Goal: Task Accomplishment & Management: Manage account settings

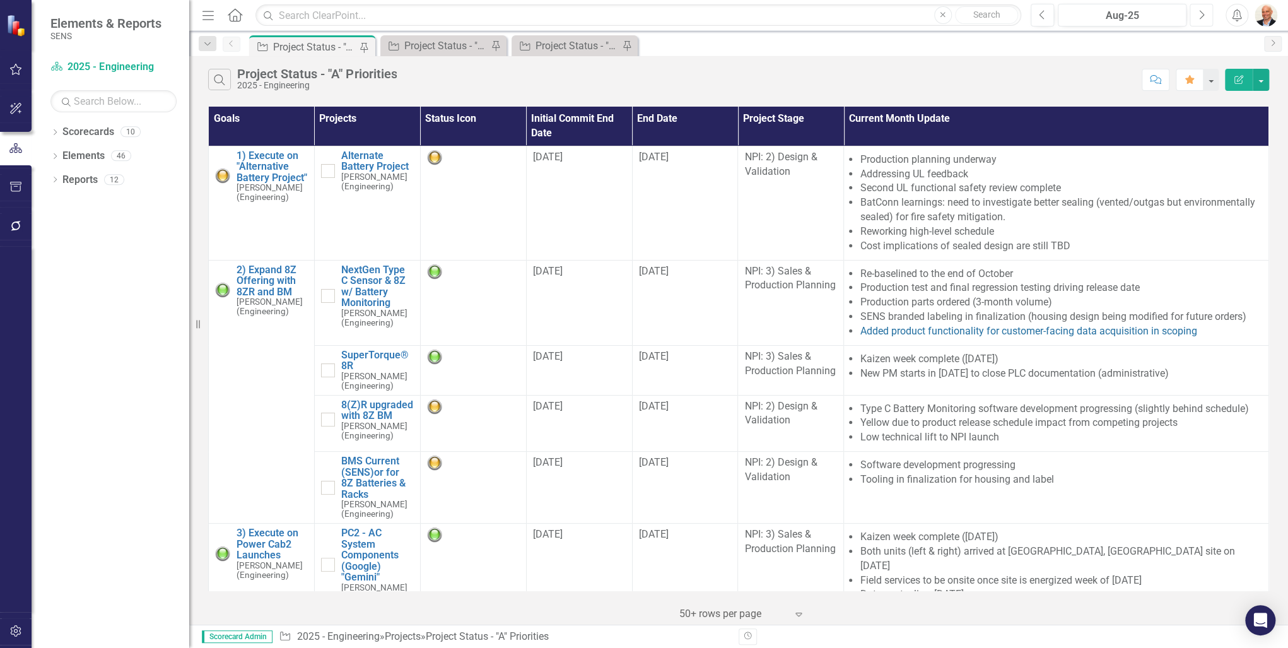
click at [1201, 13] on icon "Next" at bounding box center [1201, 14] width 7 height 11
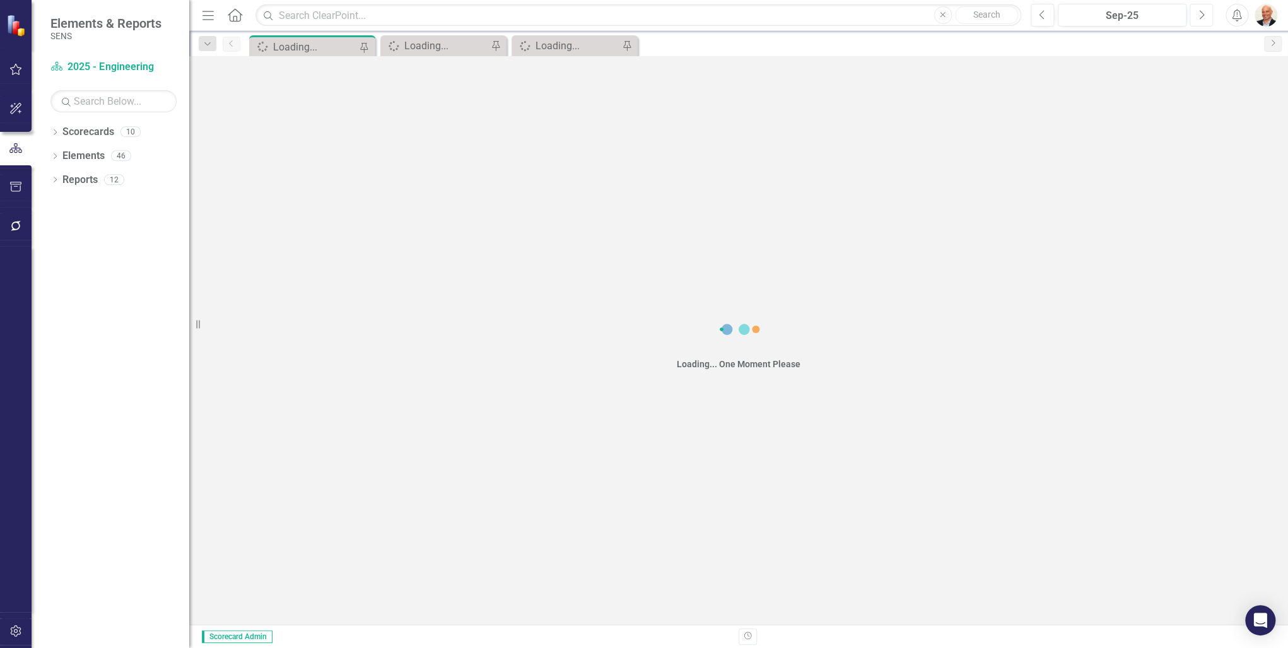
click at [1201, 13] on icon "Next" at bounding box center [1201, 14] width 7 height 11
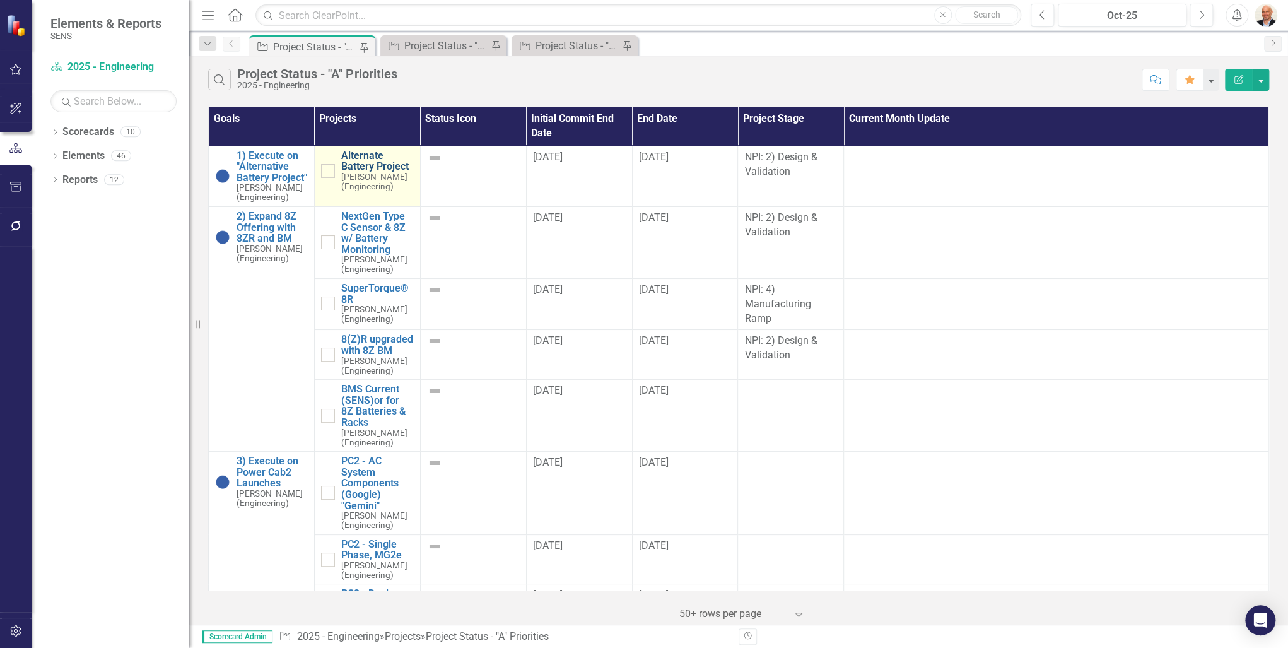
click at [350, 158] on link "Alternate Battery Project" at bounding box center [377, 161] width 73 height 22
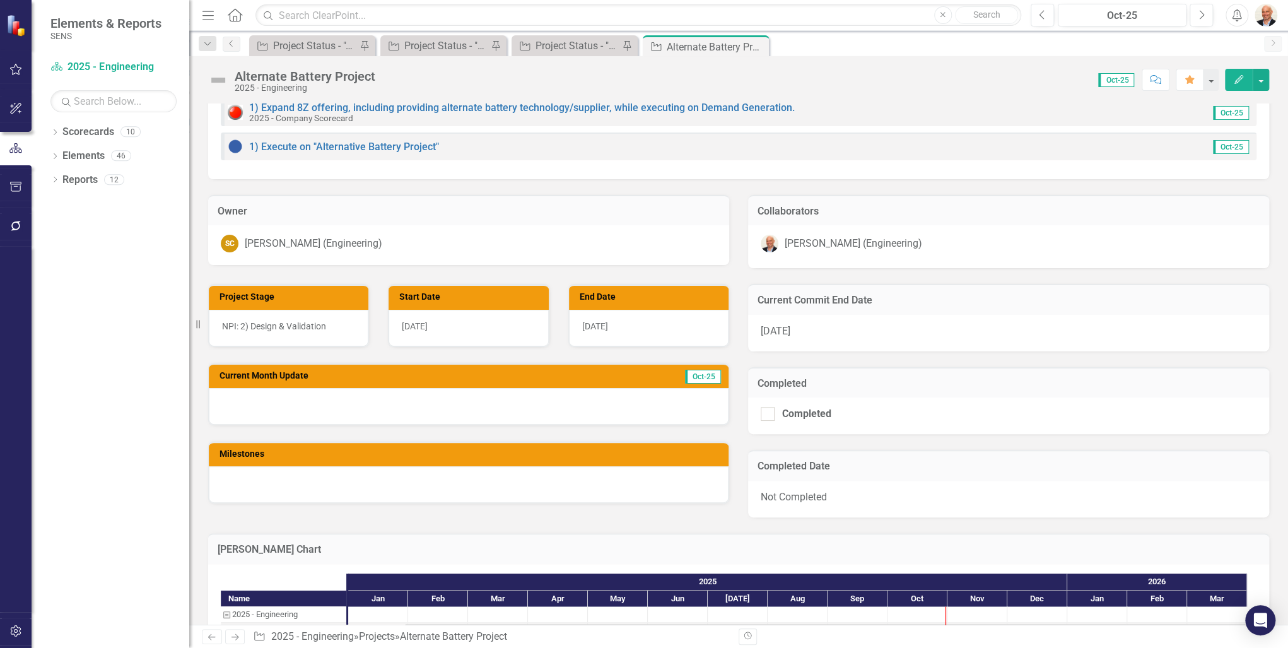
scroll to position [656, 0]
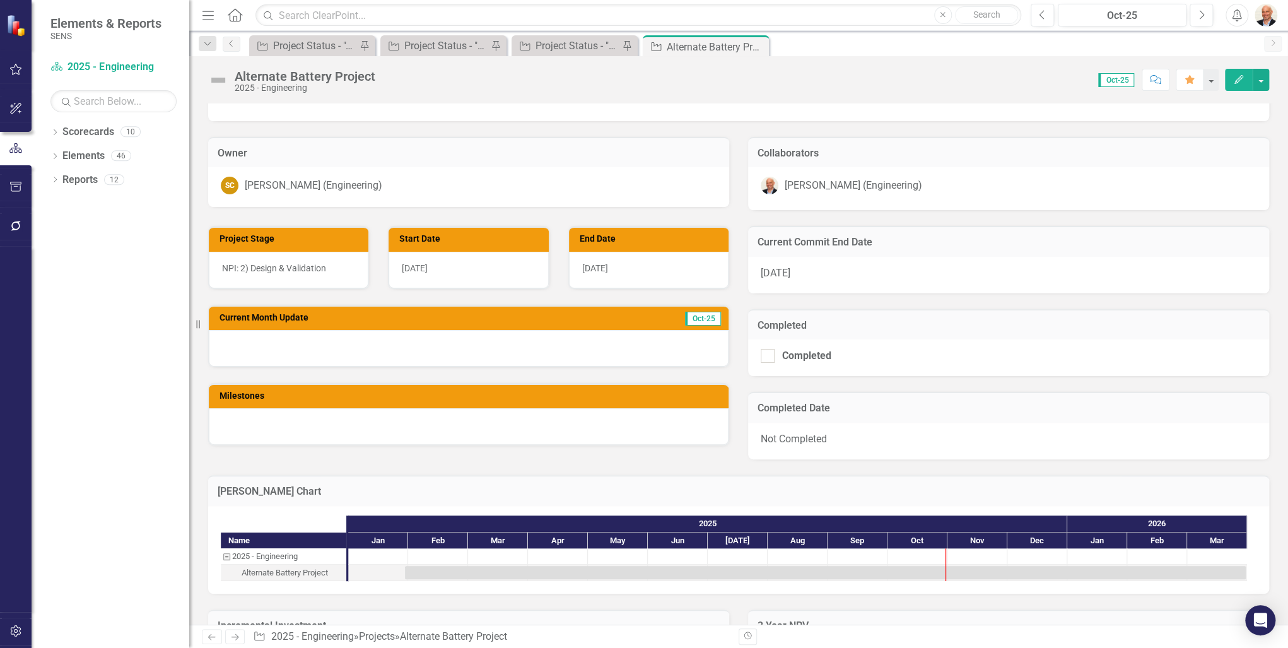
click at [477, 356] on div at bounding box center [469, 348] width 520 height 37
click at [469, 353] on div at bounding box center [469, 348] width 520 height 37
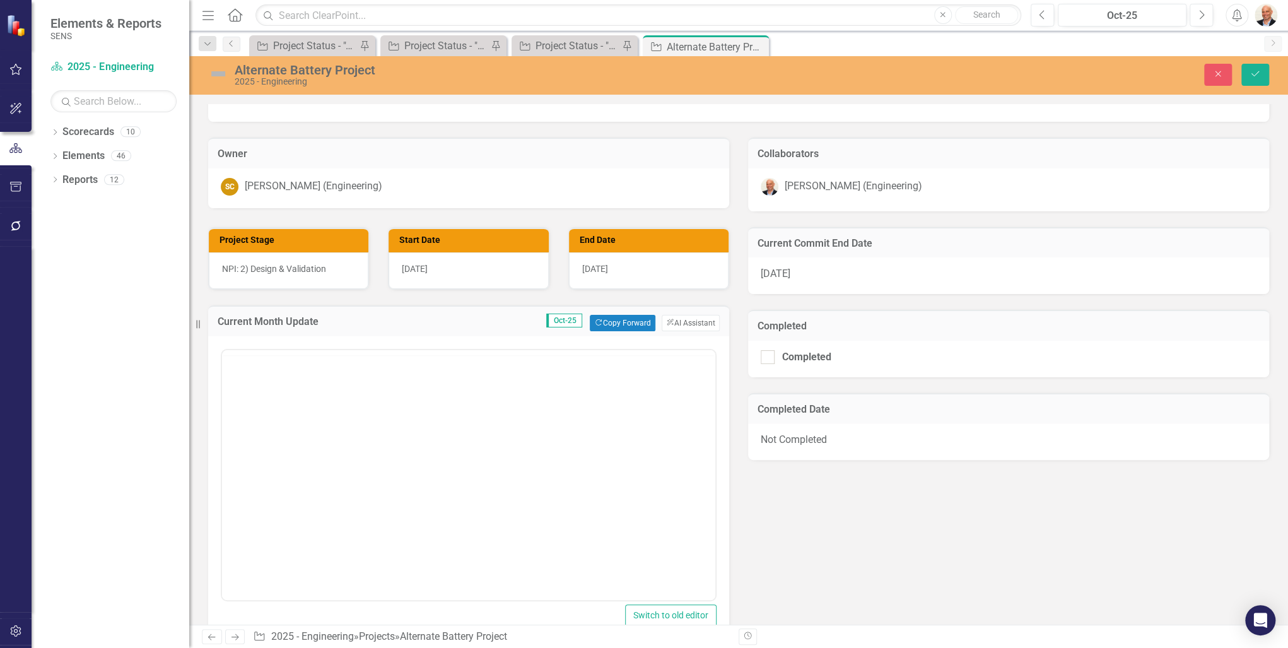
scroll to position [0, 0]
click at [605, 320] on button "Copy Forward Copy Forward" at bounding box center [622, 323] width 65 height 16
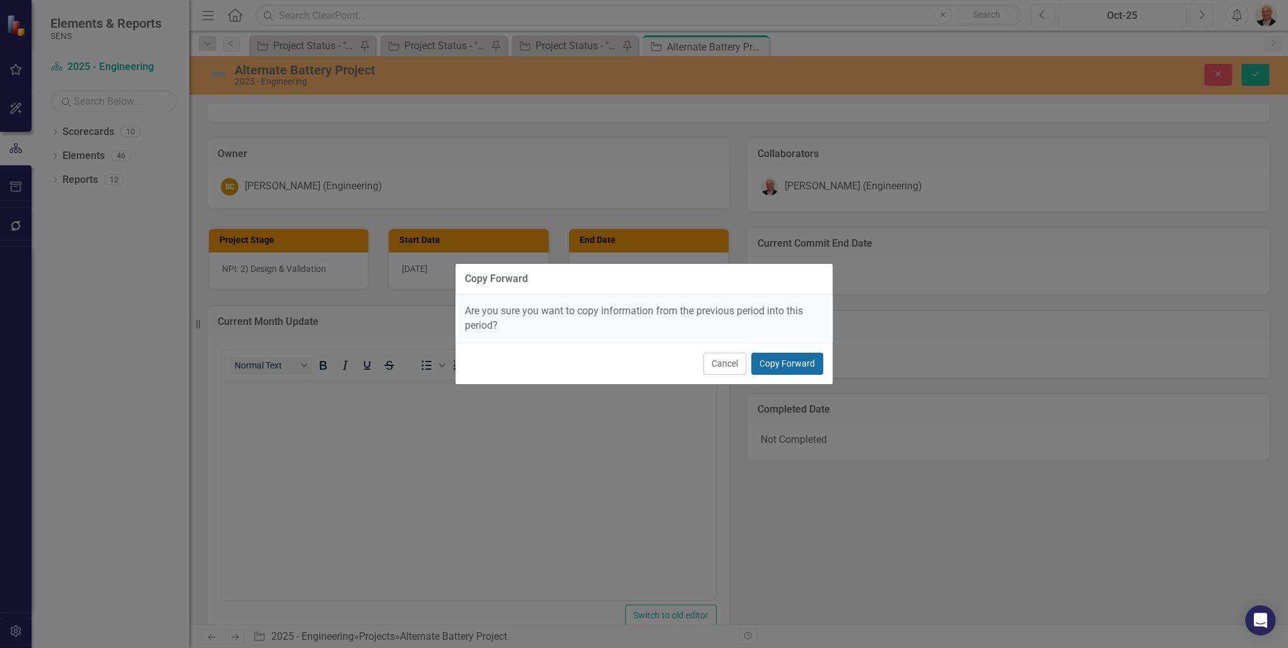
click at [790, 360] on button "Copy Forward" at bounding box center [787, 364] width 72 height 22
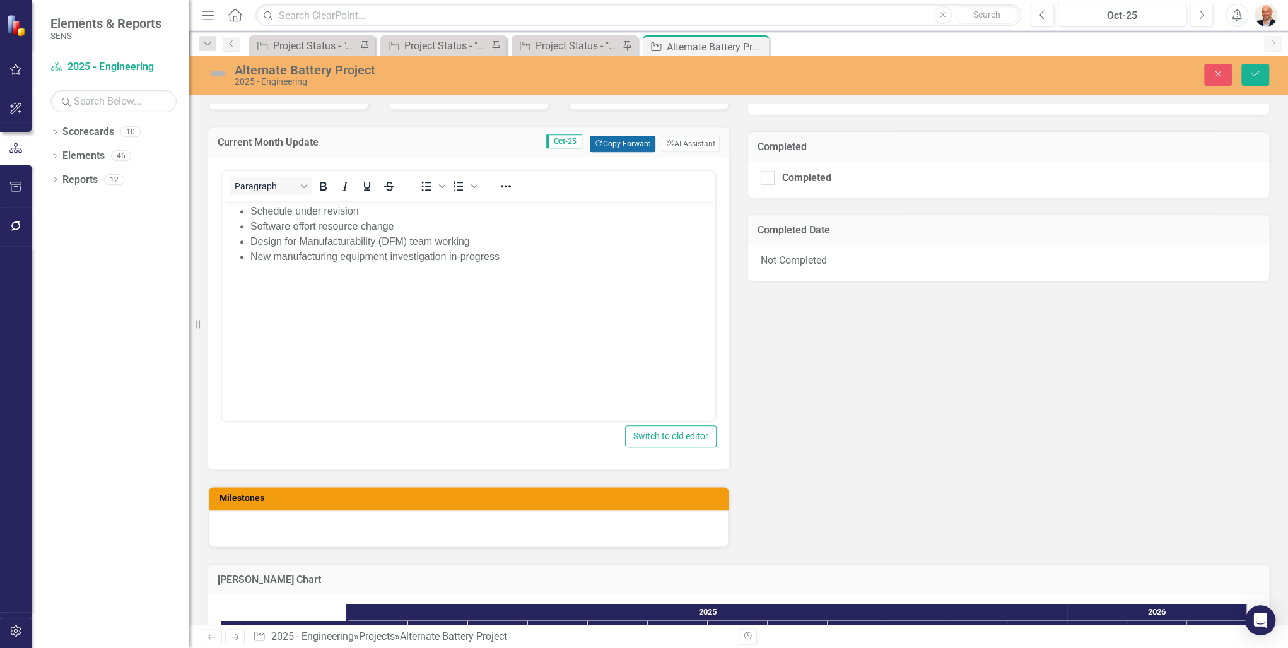
scroll to position [908, 0]
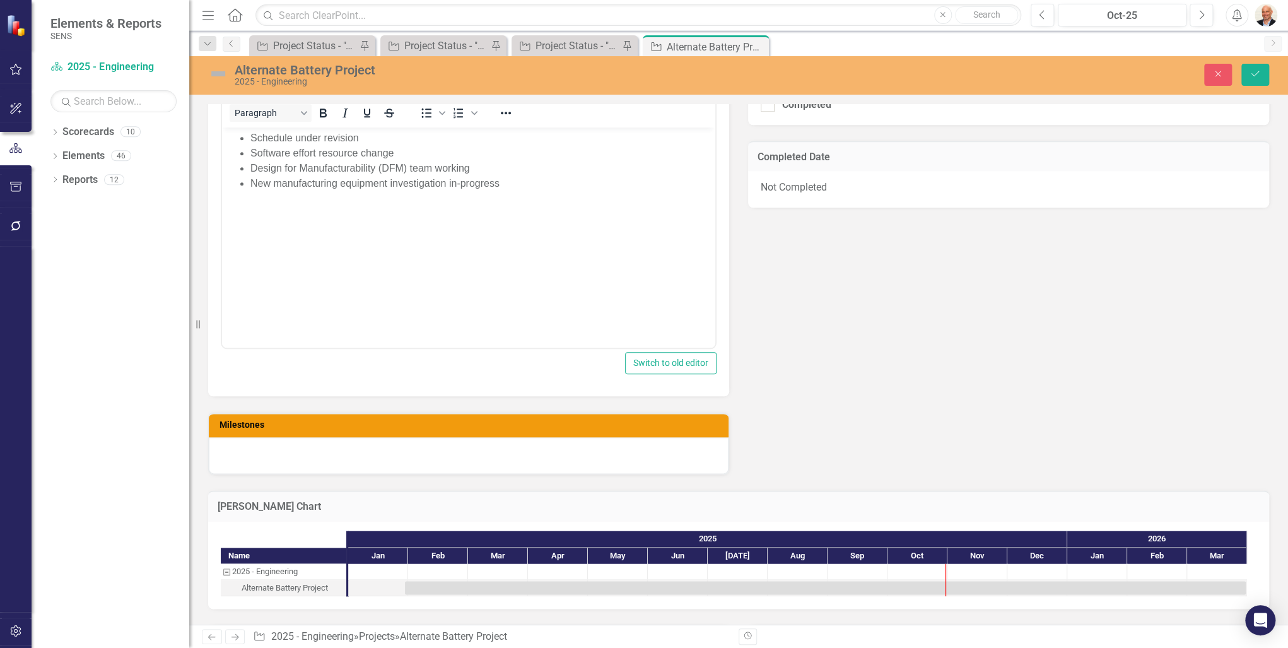
click at [370, 456] on div at bounding box center [469, 455] width 520 height 37
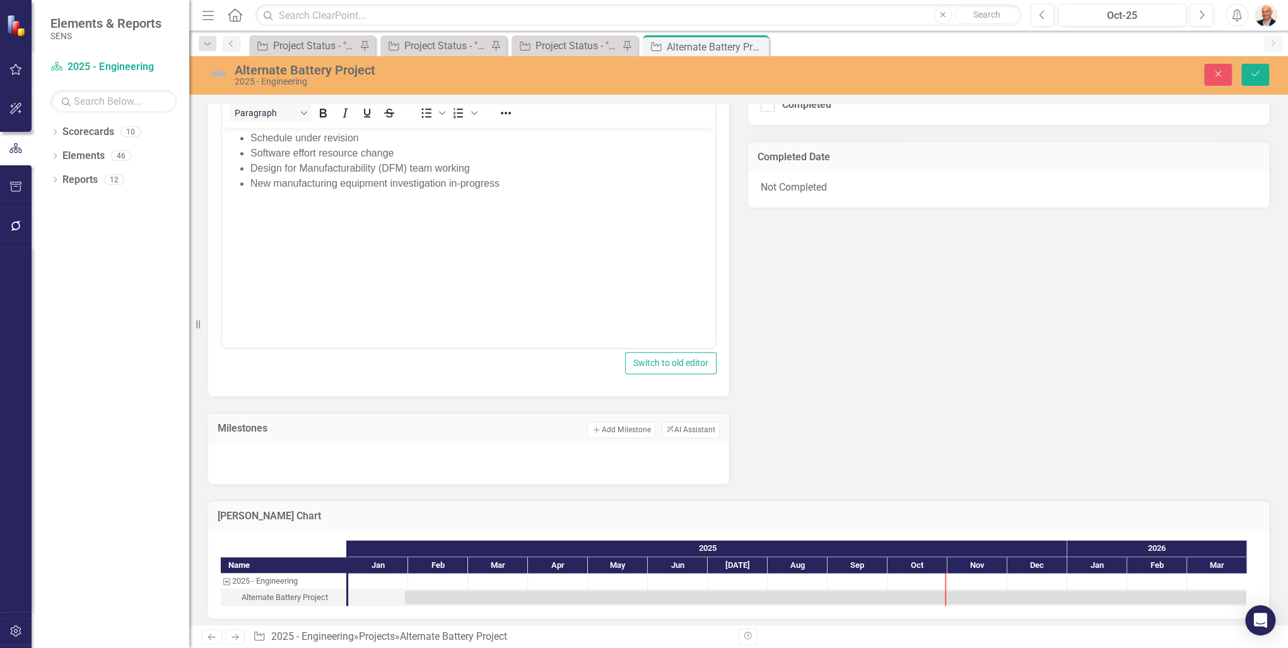
click at [370, 456] on div at bounding box center [469, 461] width 496 height 19
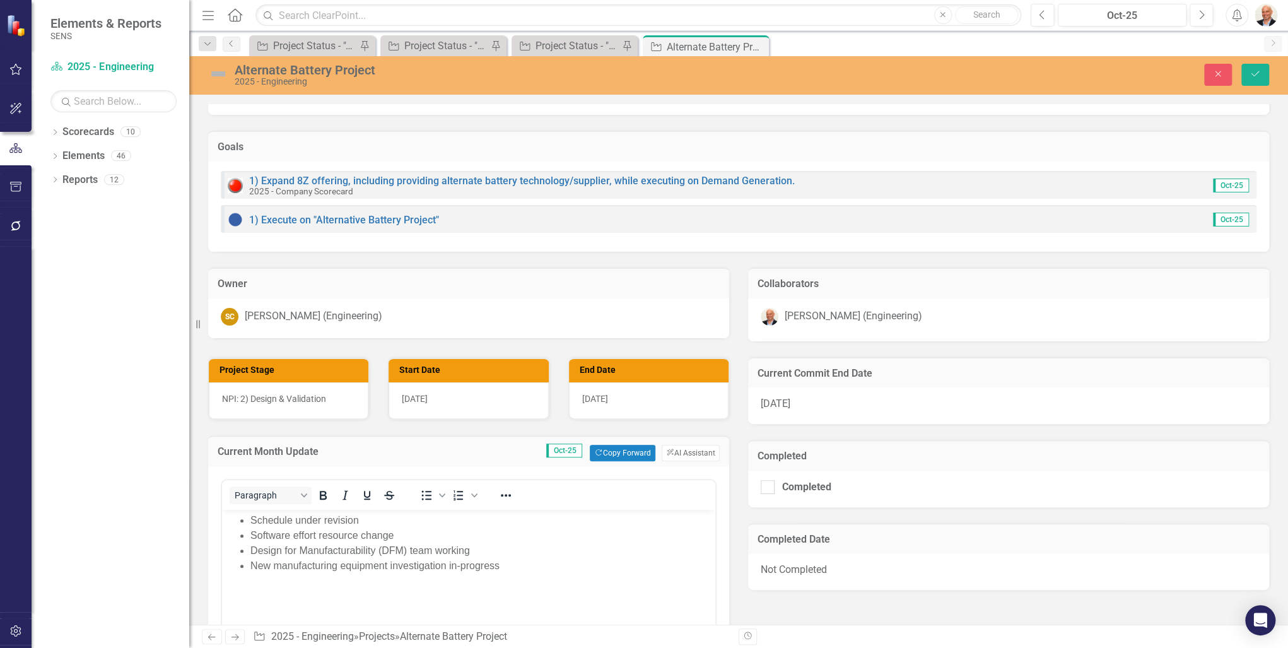
scroll to position [505, 0]
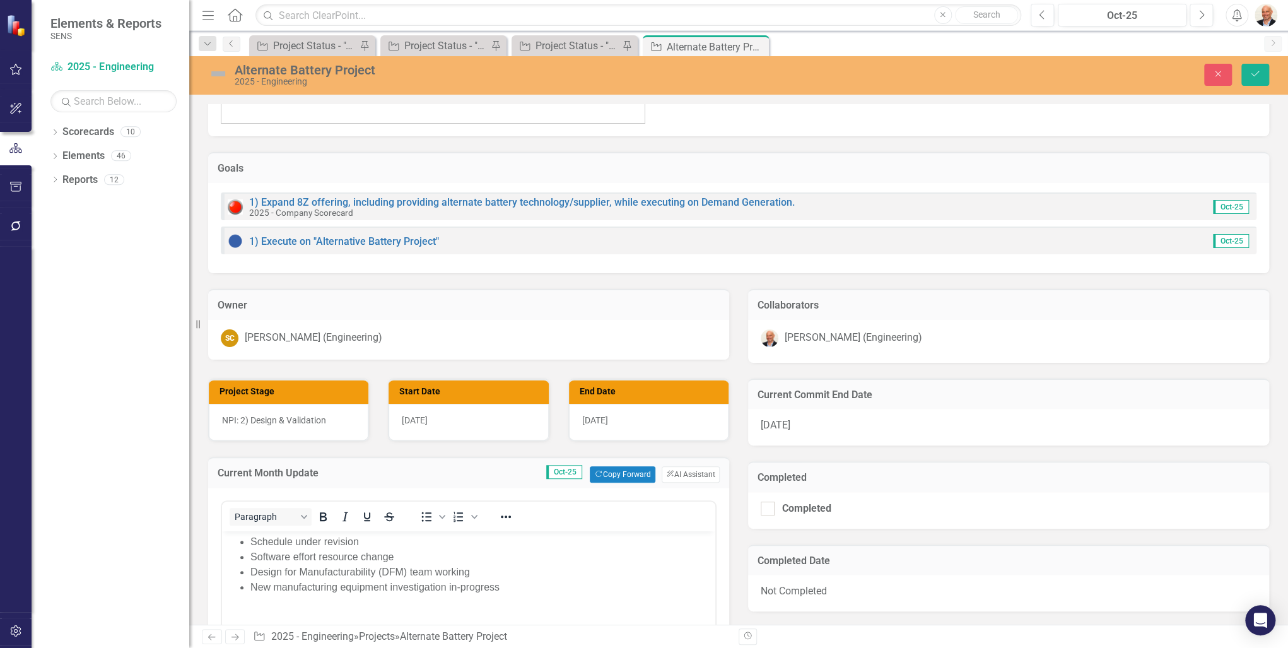
click at [332, 421] on div "NPI: 2) Design & Validation" at bounding box center [289, 422] width 160 height 37
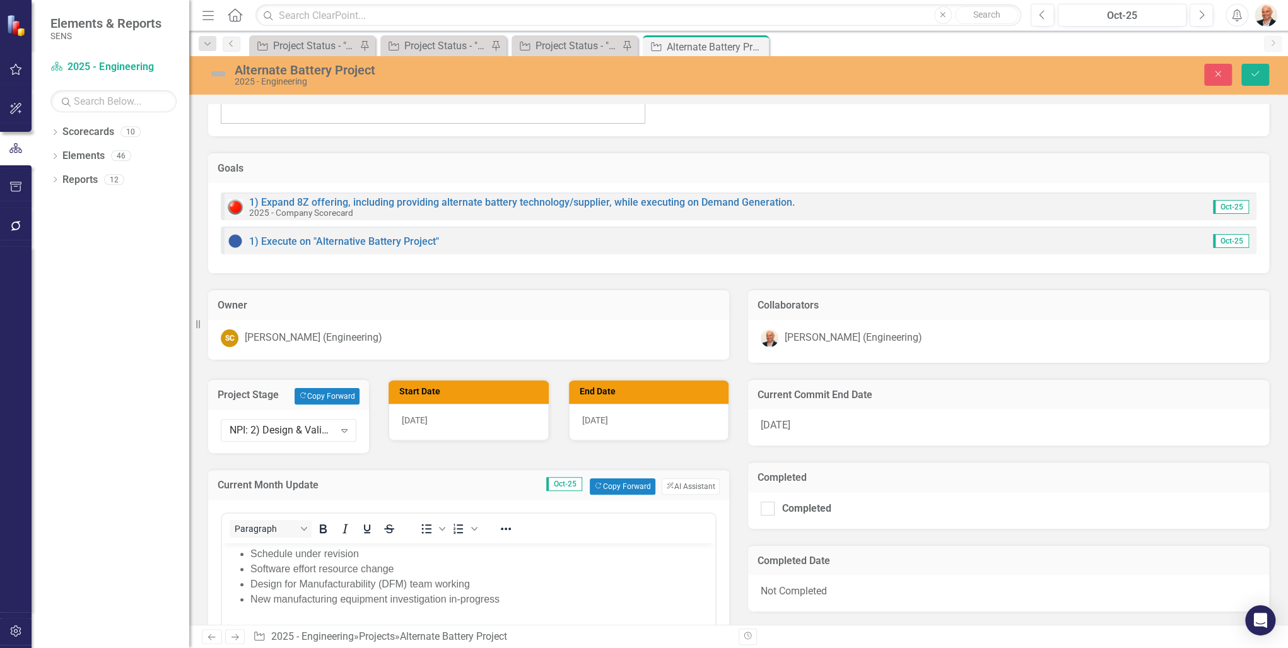
click at [357, 344] on div "SC [PERSON_NAME] (Engineering)" at bounding box center [469, 338] width 496 height 18
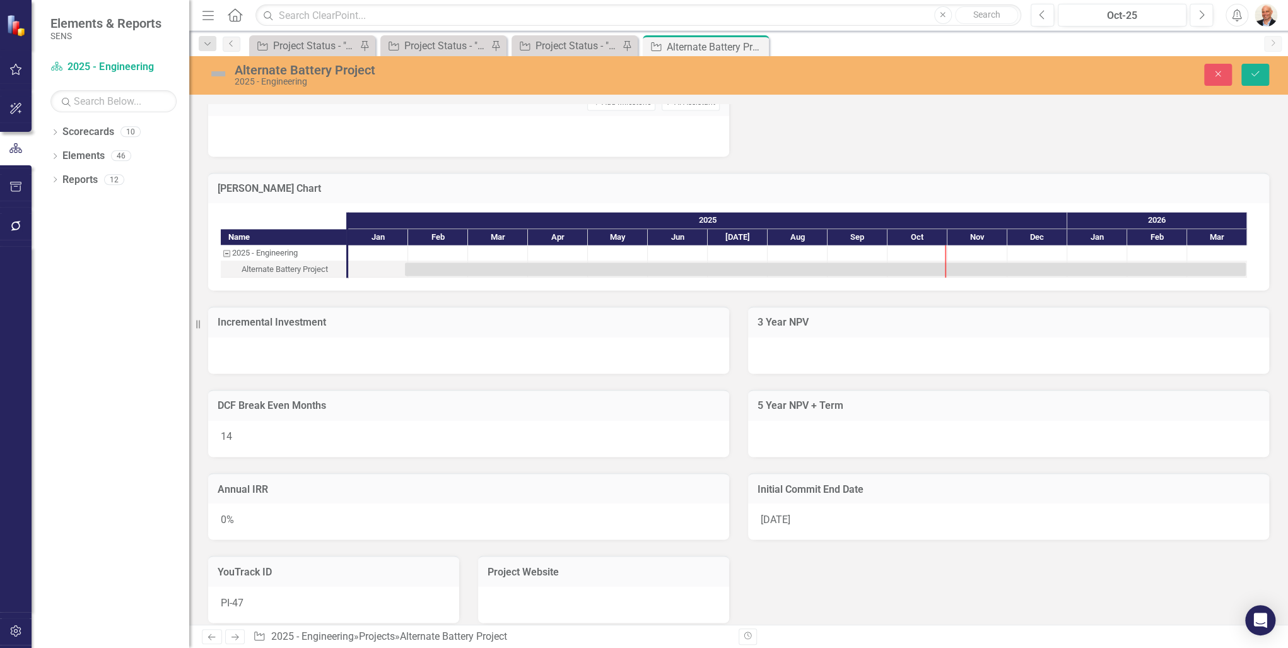
scroll to position [1253, 0]
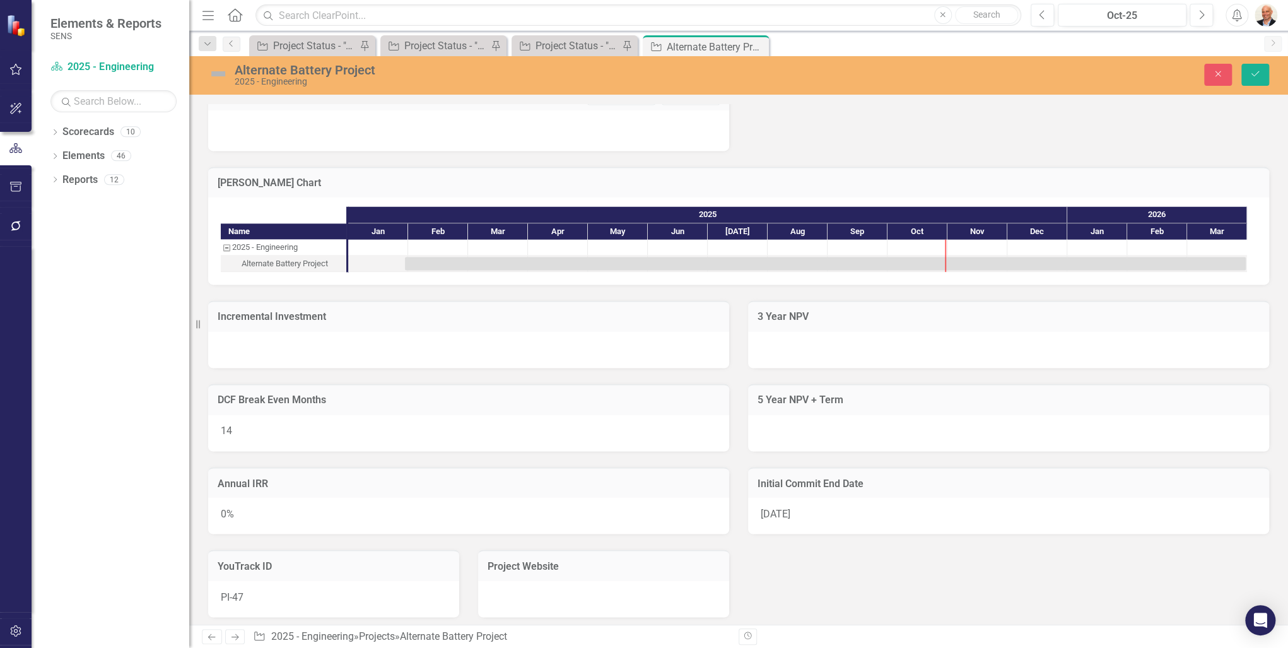
click at [262, 590] on div "PI-47" at bounding box center [333, 598] width 251 height 37
click at [262, 590] on input "PI-47" at bounding box center [334, 601] width 226 height 23
click at [262, 594] on input "PI-47" at bounding box center [334, 601] width 226 height 23
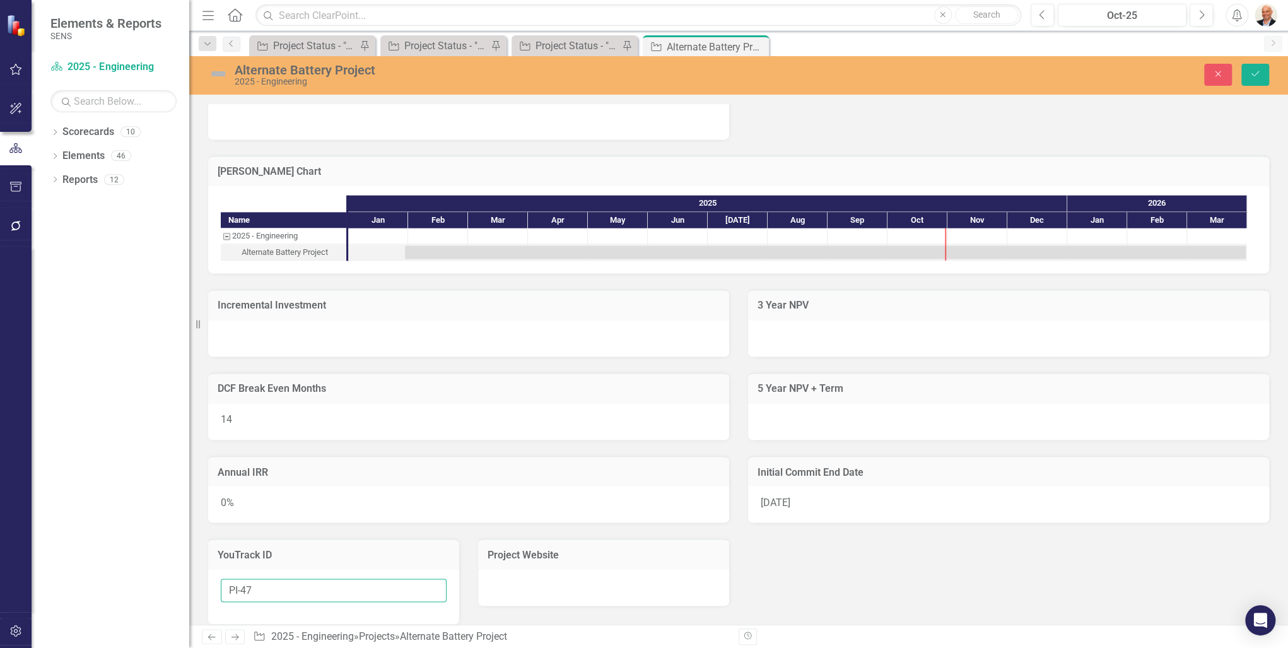
scroll to position [1271, 0]
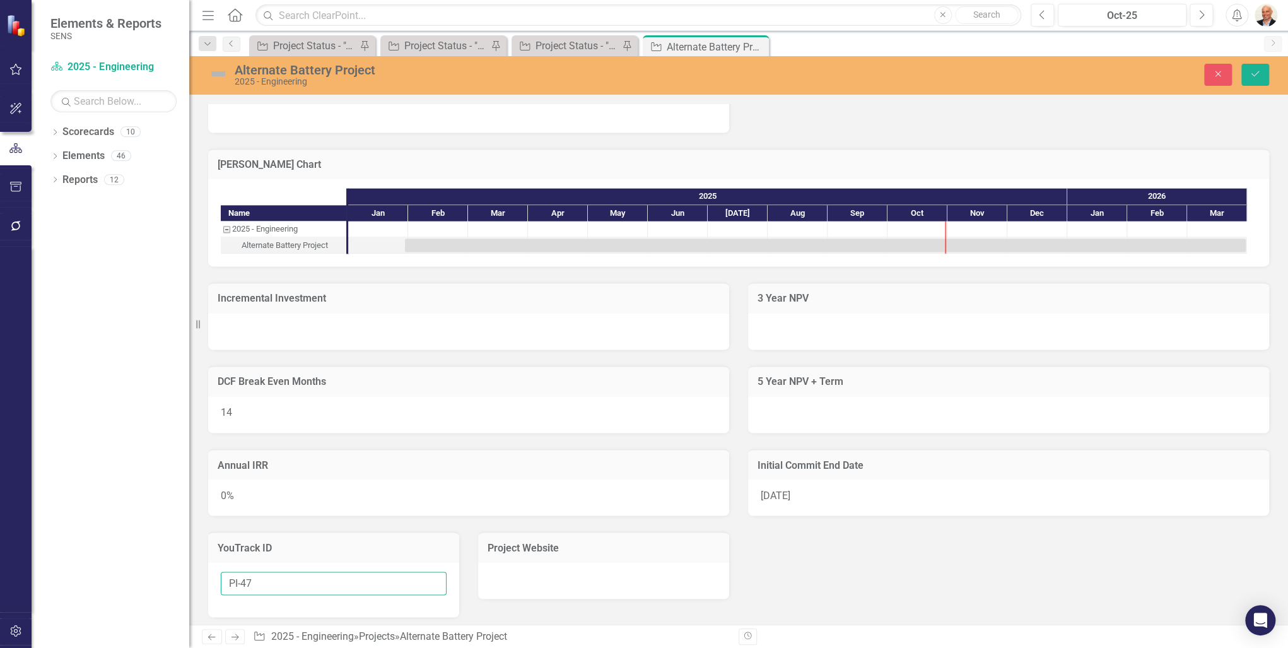
drag, startPoint x: 263, startPoint y: 580, endPoint x: 172, endPoint y: 582, distance: 91.5
click at [172, 582] on div "Elements & Reports SENS Scorecard 2025 - Engineering Search Dropdown Scorecards…" at bounding box center [644, 324] width 1288 height 648
click at [274, 577] on input "PI-47" at bounding box center [334, 582] width 226 height 23
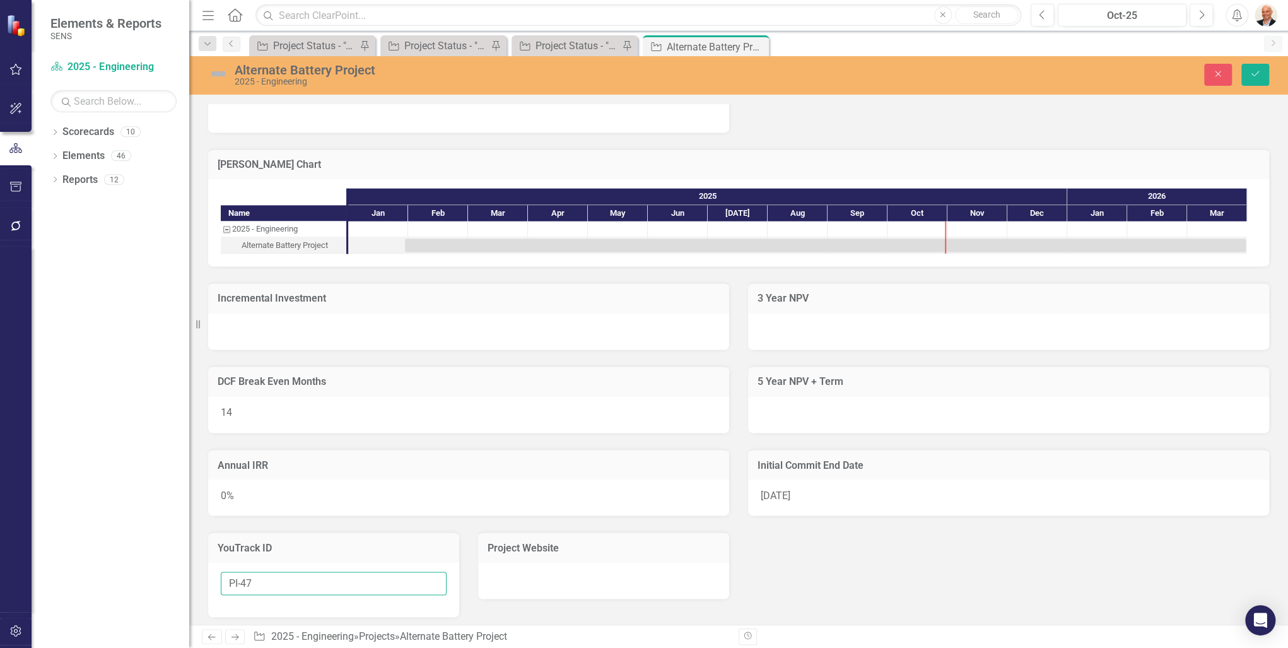
drag, startPoint x: 274, startPoint y: 577, endPoint x: 258, endPoint y: 581, distance: 16.4
click at [254, 583] on input "PI-47" at bounding box center [334, 582] width 226 height 23
click at [269, 580] on input "PI-47" at bounding box center [334, 582] width 226 height 23
click at [1255, 78] on icon "Save" at bounding box center [1254, 73] width 11 height 9
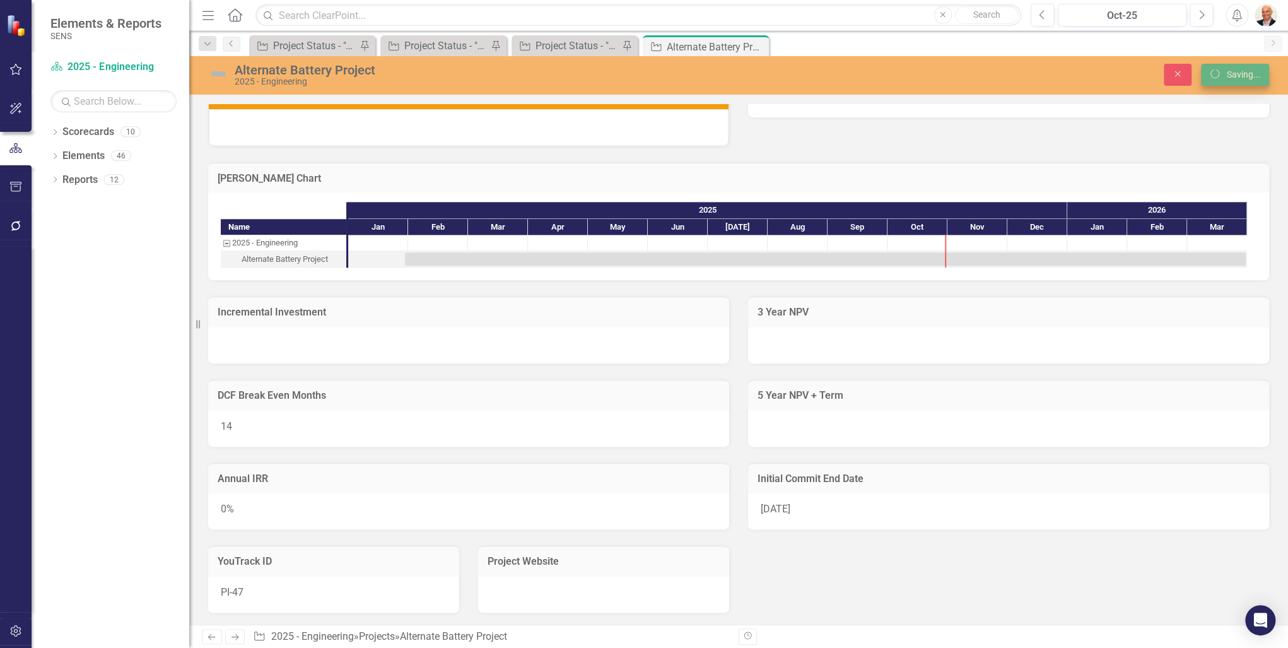
scroll to position [994, 0]
